Goal: Navigation & Orientation: Go to known website

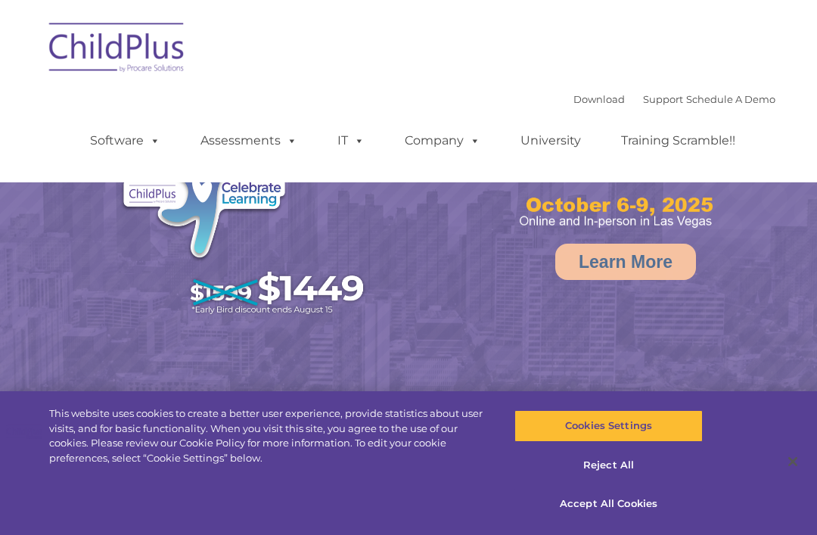
select select "MEDIUM"
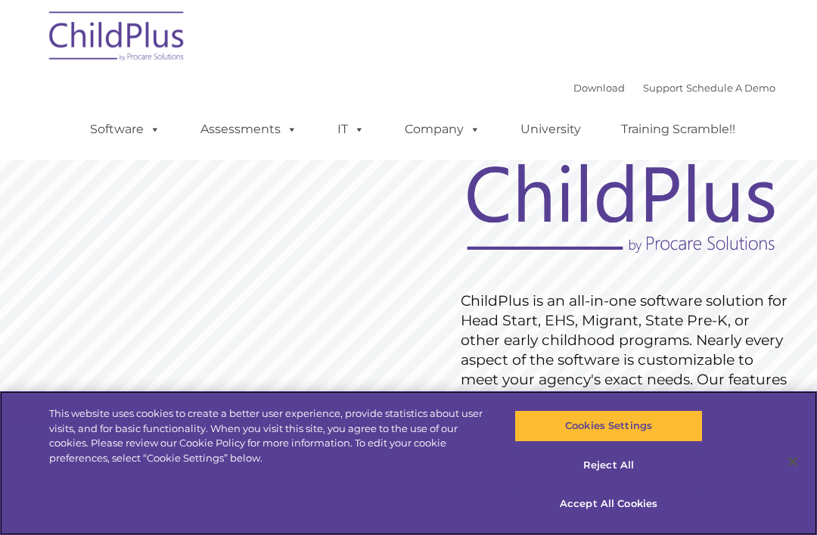
scroll to position [8, 0]
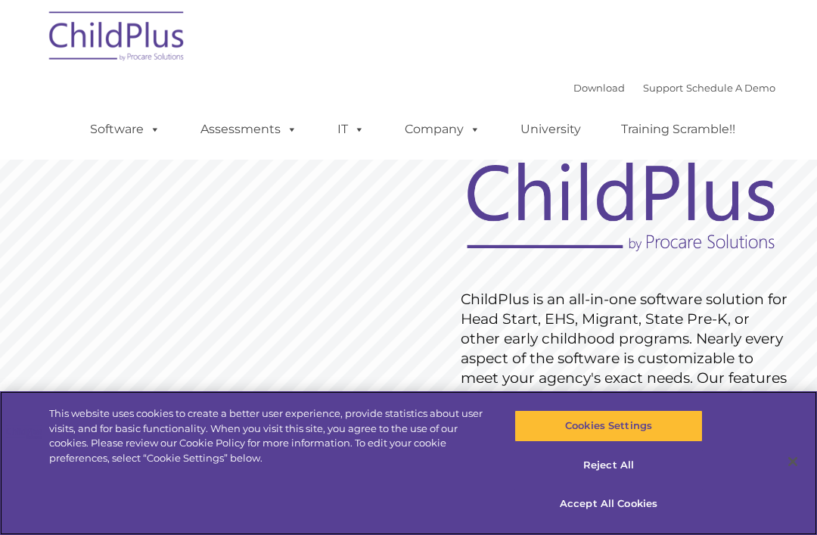
click at [661, 442] on button "Cookies Settings" at bounding box center [609, 426] width 188 height 32
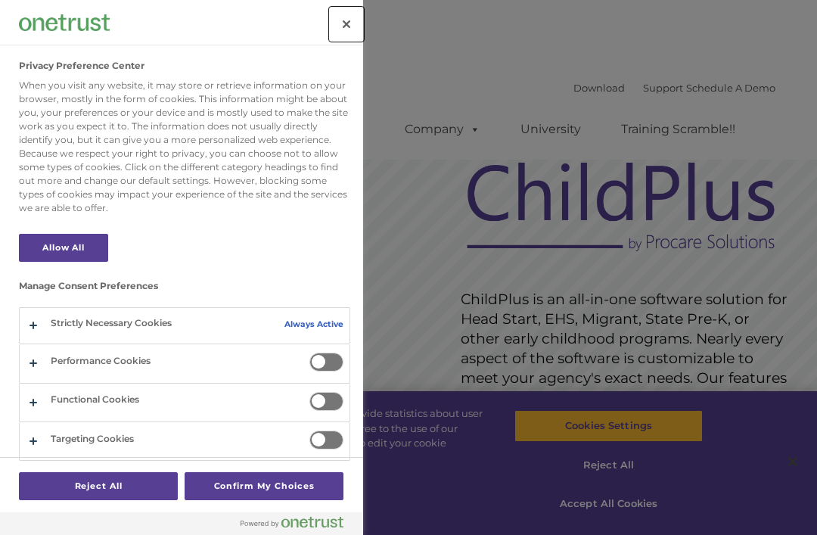
click at [357, 16] on button "Close" at bounding box center [346, 24] width 33 height 33
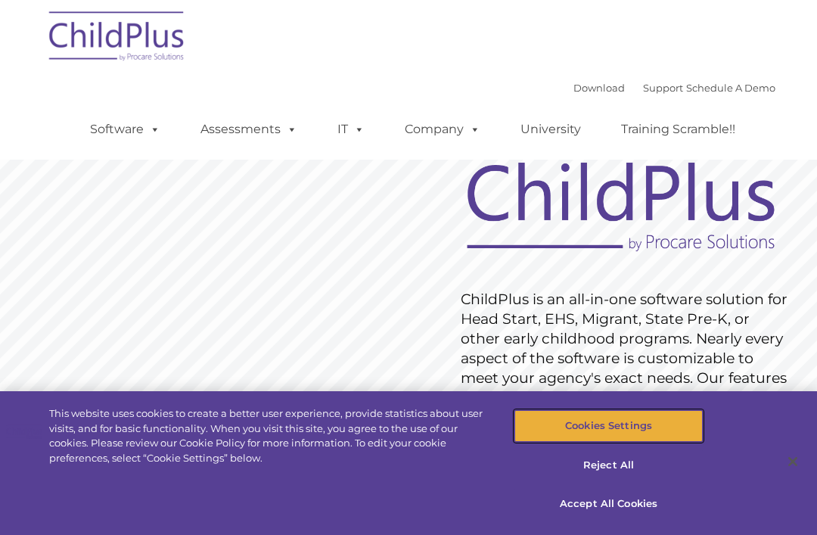
scroll to position [0, 0]
